Goal: Check status: Check status

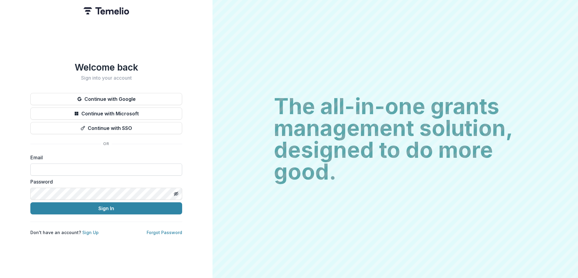
click at [103, 165] on input at bounding box center [106, 170] width 152 height 12
type input "**********"
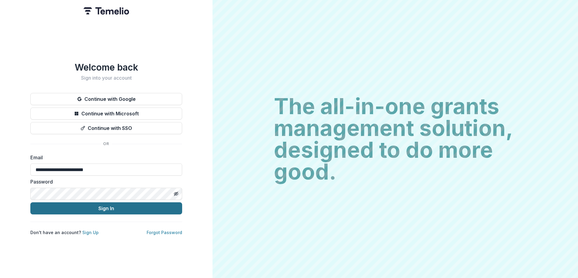
click at [98, 205] on button "Sign In" at bounding box center [106, 209] width 152 height 12
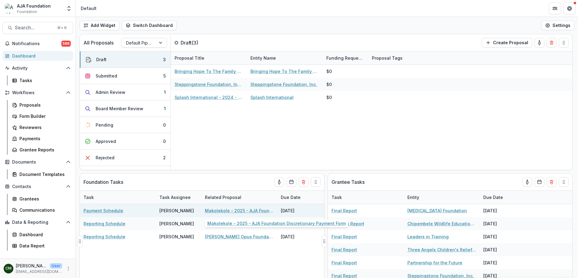
click at [224, 211] on link "Makolekole - 2025 - AJA Foundation Discretionary Payment Form" at bounding box center [239, 211] width 69 height 6
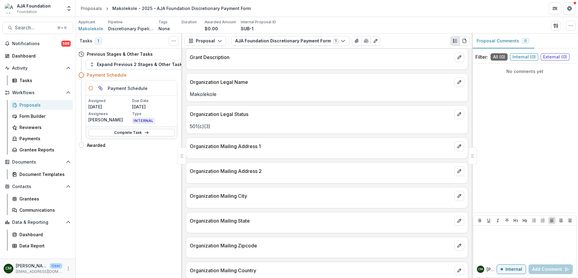
scroll to position [58, 0]
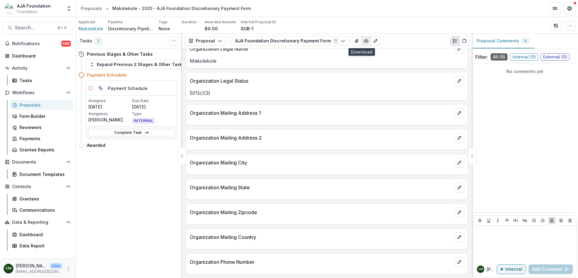
click at [363, 42] on icon "button" at bounding box center [365, 41] width 5 height 5
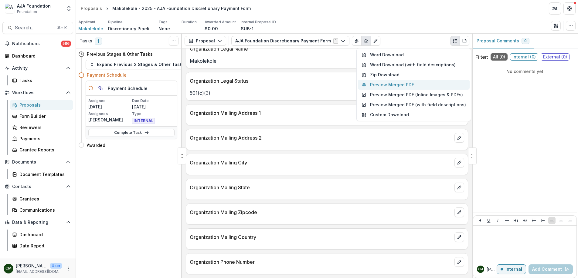
click at [380, 83] on button "Preview Merged PDF" at bounding box center [414, 85] width 112 height 10
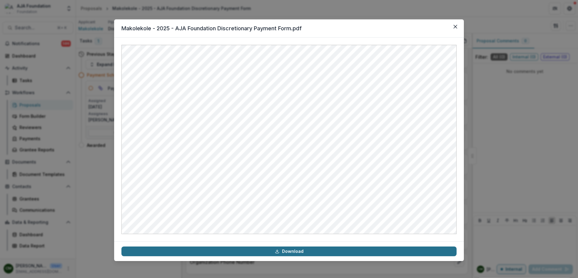
click at [286, 251] on link "Download" at bounding box center [288, 252] width 335 height 10
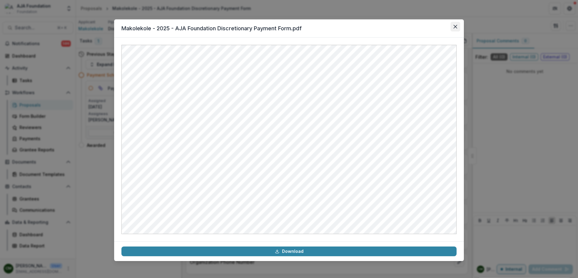
click at [453, 25] on icon "Close" at bounding box center [455, 27] width 4 height 4
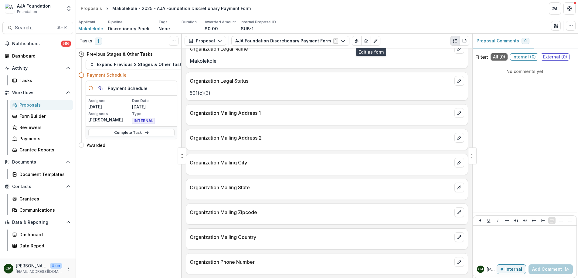
scroll to position [0, 0]
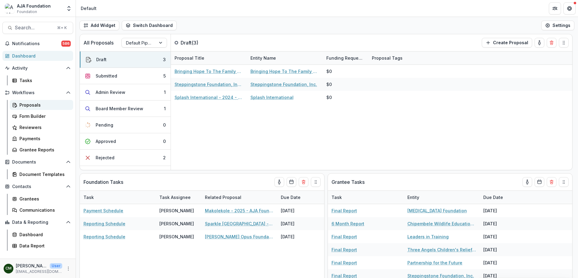
click at [27, 103] on div "Proposals" at bounding box center [43, 105] width 49 height 6
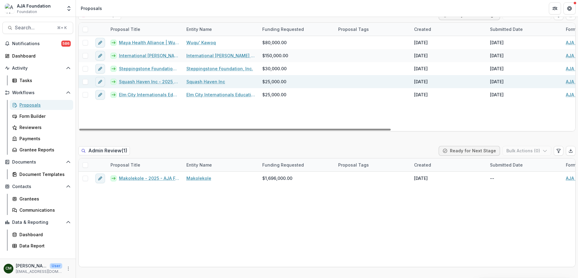
scroll to position [208, 0]
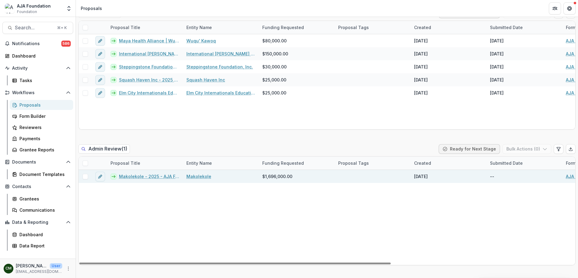
click at [153, 177] on link "Makolekole - 2025 - AJA Foundation Grant Application" at bounding box center [149, 176] width 60 height 6
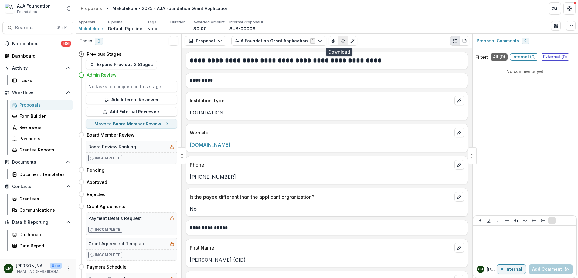
click at [341, 42] on icon "button" at bounding box center [343, 40] width 4 height 3
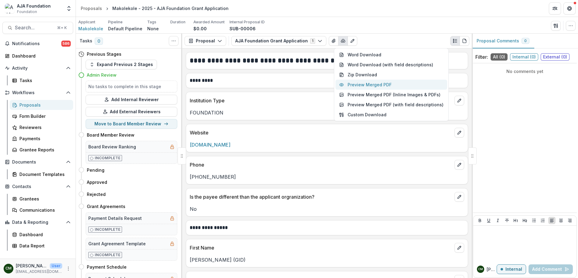
click at [356, 86] on button "Preview Merged PDF" at bounding box center [391, 85] width 112 height 10
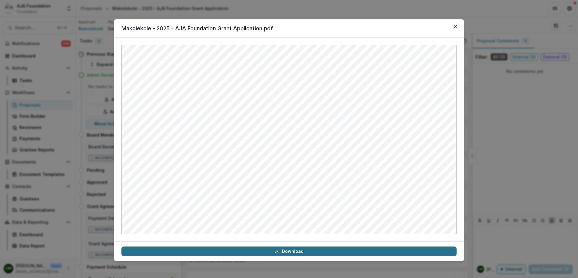
click at [275, 251] on icon at bounding box center [277, 251] width 5 height 5
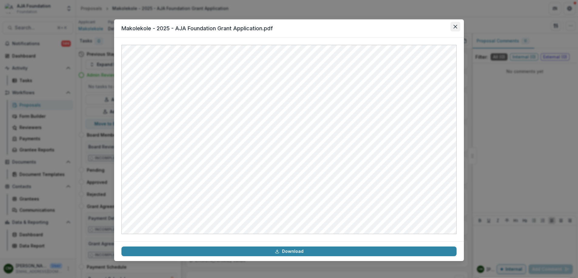
click at [454, 28] on icon "Close" at bounding box center [455, 27] width 4 height 4
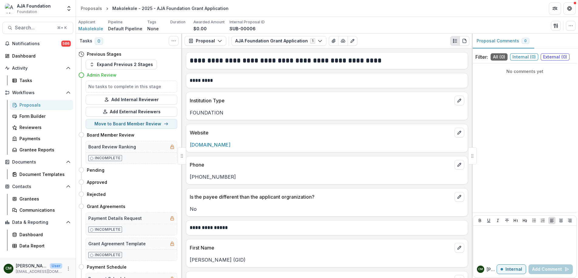
click at [37, 103] on div "Proposals" at bounding box center [43, 105] width 49 height 6
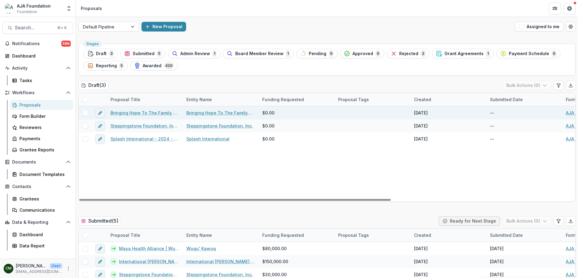
click at [134, 112] on link "Bringing Hope To The Family USA - 2025 - AJA Foundation Grant Application" at bounding box center [144, 113] width 69 height 6
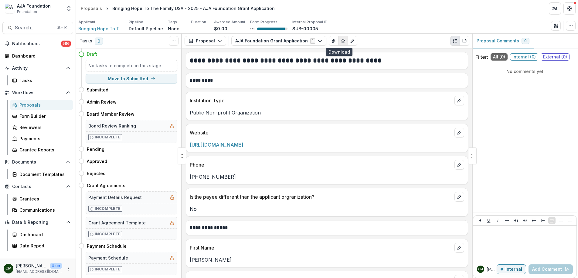
click at [342, 41] on polyline "button" at bounding box center [342, 41] width 1 height 1
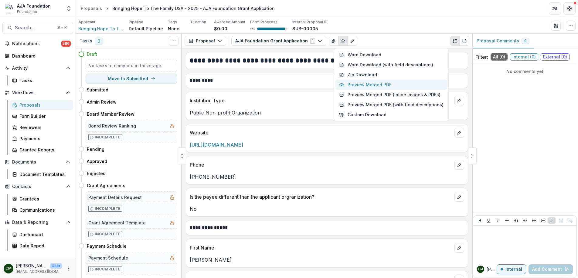
click at [355, 82] on button "Preview Merged PDF" at bounding box center [391, 85] width 112 height 10
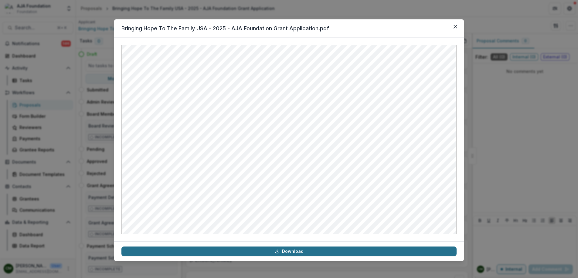
click at [296, 253] on link "Download" at bounding box center [288, 252] width 335 height 10
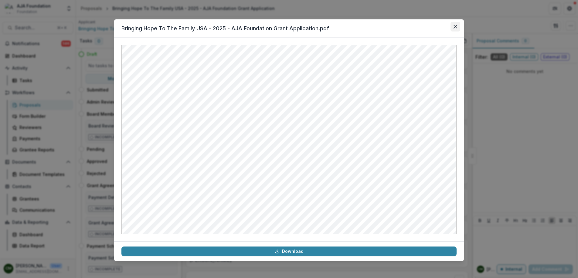
click at [456, 27] on icon "Close" at bounding box center [455, 27] width 4 height 4
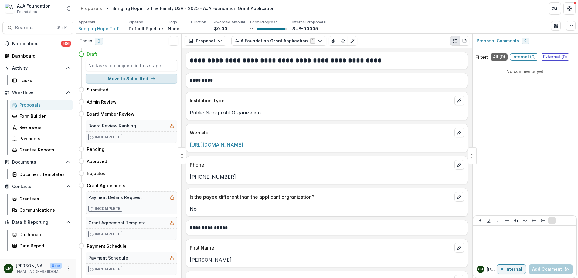
click at [110, 77] on button "Move to Submitted" at bounding box center [132, 79] width 92 height 10
select select "*********"
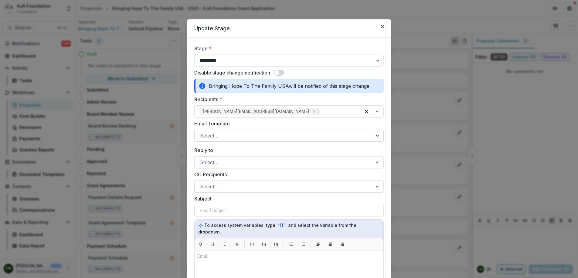
click at [369, 135] on div "Select..." at bounding box center [283, 136] width 178 height 10
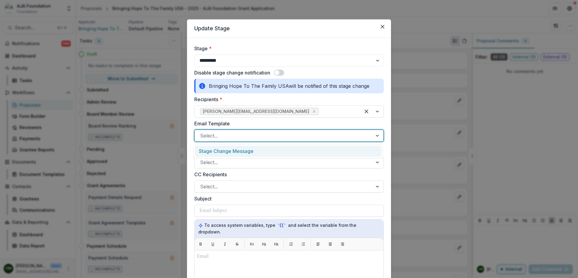
click at [369, 135] on div "Select..." at bounding box center [283, 136] width 178 height 10
click at [277, 73] on span at bounding box center [276, 72] width 5 height 5
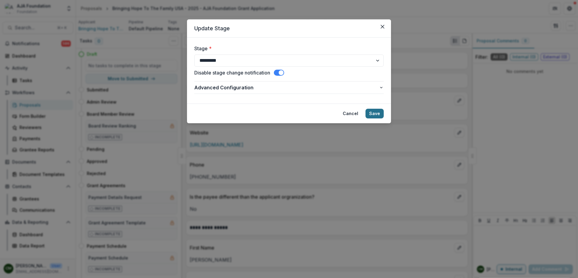
click at [370, 113] on button "Save" at bounding box center [374, 114] width 18 height 10
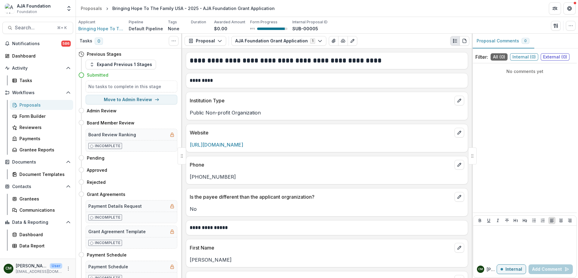
click at [36, 106] on div "Proposals" at bounding box center [43, 105] width 49 height 6
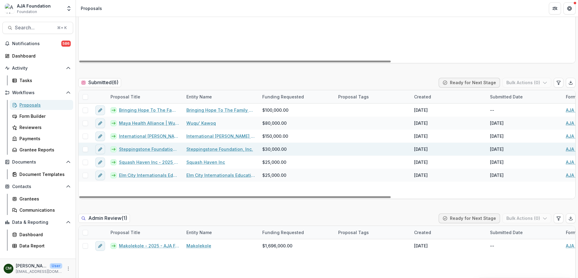
scroll to position [148, 0]
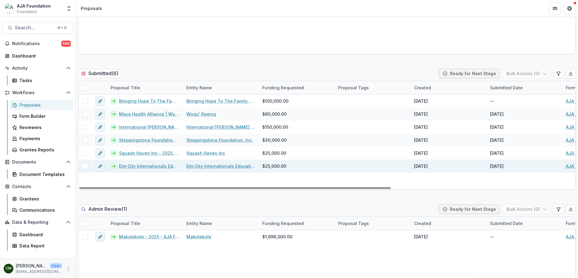
click at [157, 169] on link "Elm City Internationals Educational Success Through Soccer Inc - 2025 - AJA Fou…" at bounding box center [149, 166] width 60 height 6
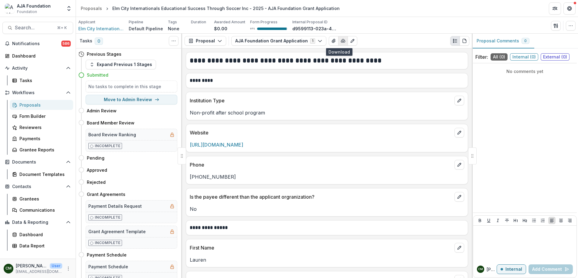
click at [341, 41] on icon "button" at bounding box center [343, 40] width 4 height 3
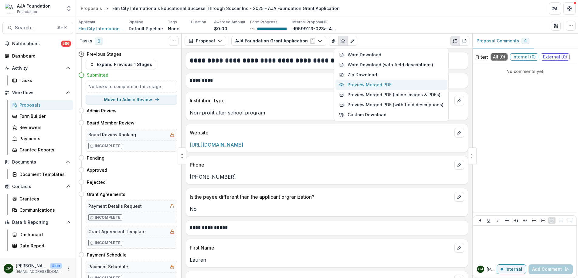
click at [361, 84] on button "Preview Merged PDF" at bounding box center [391, 85] width 112 height 10
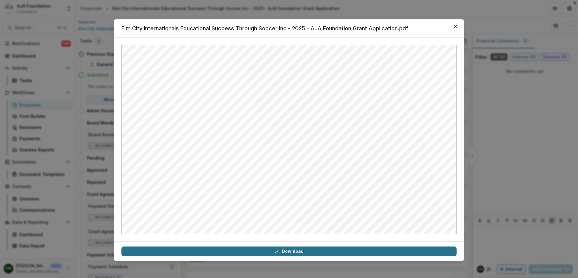
click at [302, 253] on link "Download" at bounding box center [288, 252] width 335 height 10
